Goal: Task Accomplishment & Management: Use online tool/utility

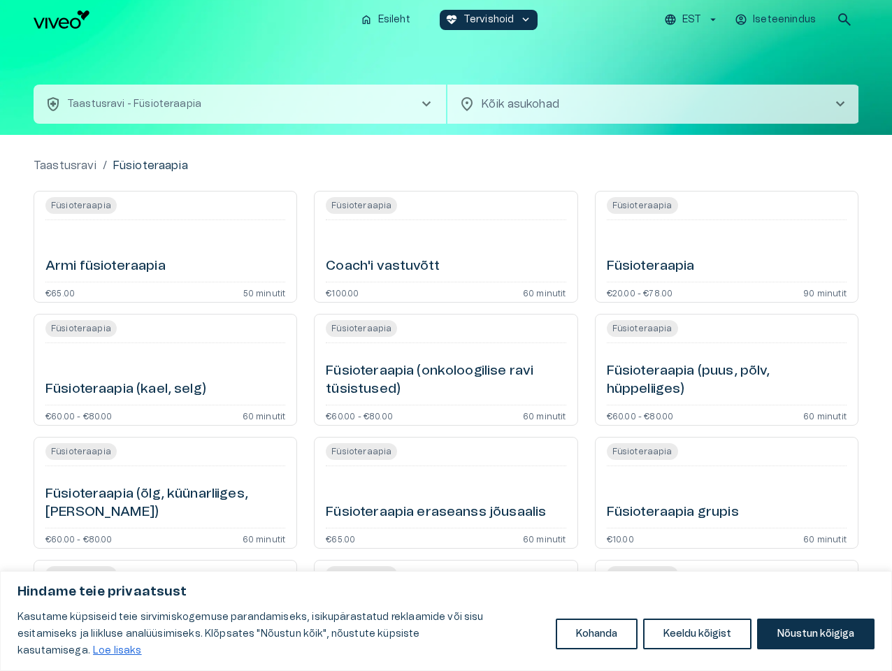
click at [596, 642] on button "Kohanda" at bounding box center [597, 633] width 82 height 31
click at [0, 0] on div at bounding box center [0, 0] width 0 height 0
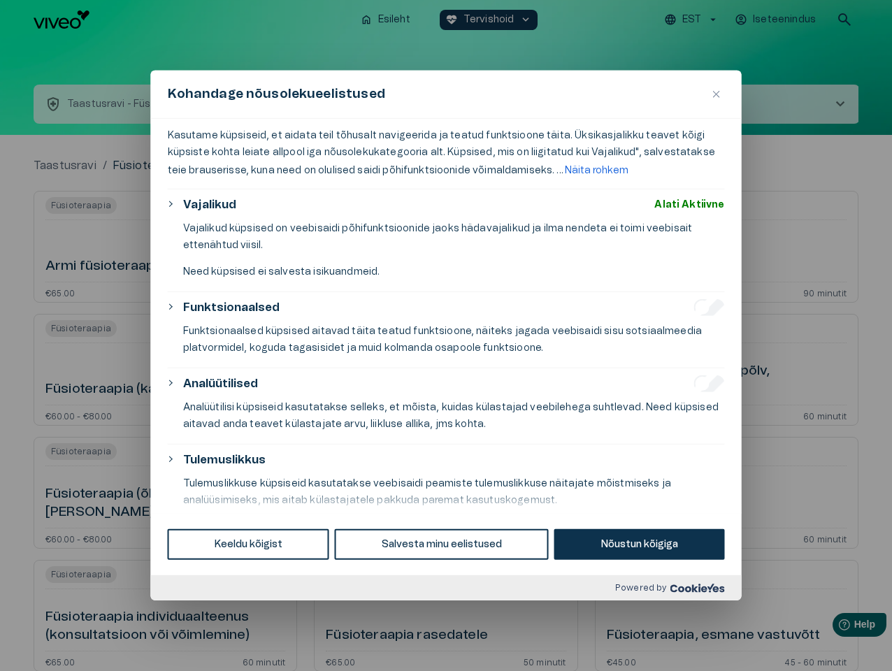
click at [815, 642] on div at bounding box center [446, 335] width 892 height 671
click at [693, 20] on div at bounding box center [446, 335] width 892 height 671
click at [776, 20] on div at bounding box center [446, 335] width 892 height 671
click at [844, 20] on div at bounding box center [446, 335] width 892 height 671
click at [446, 87] on div "Kohandage nõusolekueelistused" at bounding box center [446, 95] width 590 height 48
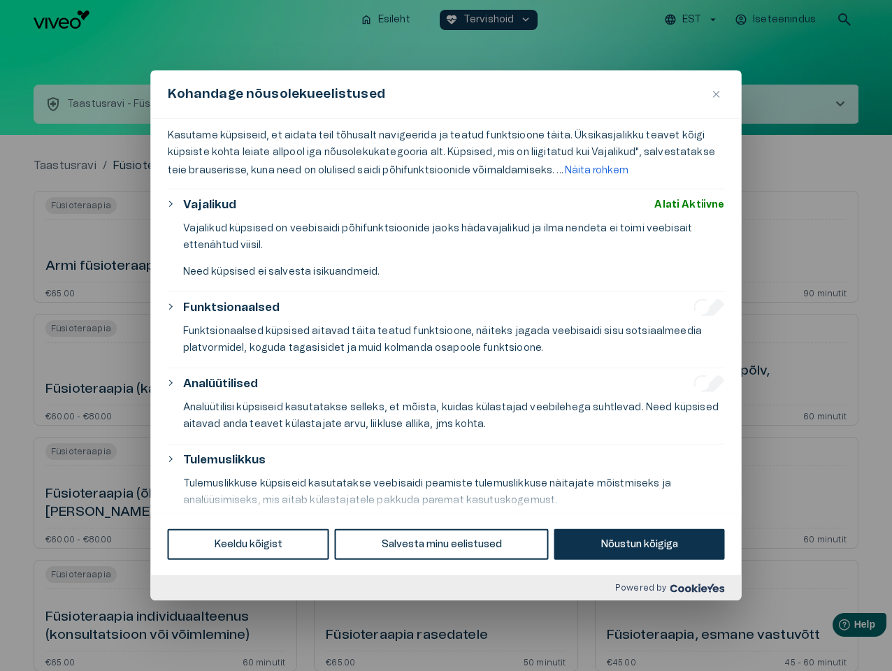
click at [240, 104] on div "Kohandage nõusolekueelistused" at bounding box center [446, 95] width 590 height 48
click at [653, 104] on div "Kohandage nõusolekueelistused" at bounding box center [446, 95] width 590 height 48
click at [165, 247] on div "Kasutame küpsiseid, et aidata teil tõhusalt navigeerida ja teatud funktsioone t…" at bounding box center [446, 316] width 590 height 394
